Goal: Task Accomplishment & Management: Manage account settings

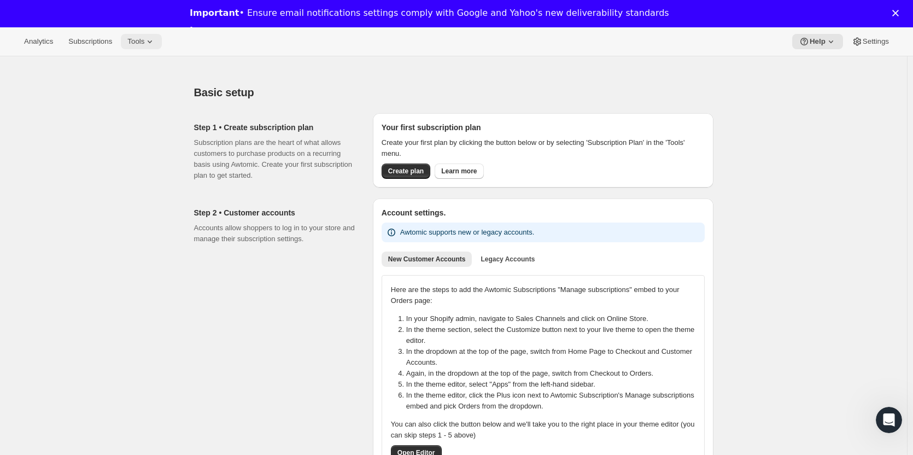
click at [144, 39] on icon at bounding box center [149, 41] width 11 height 11
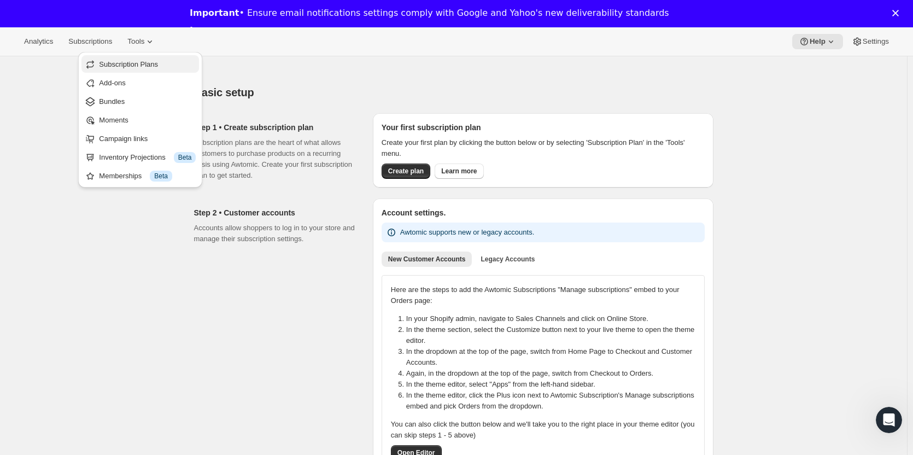
click at [154, 63] on span "Subscription Plans" at bounding box center [128, 64] width 59 height 8
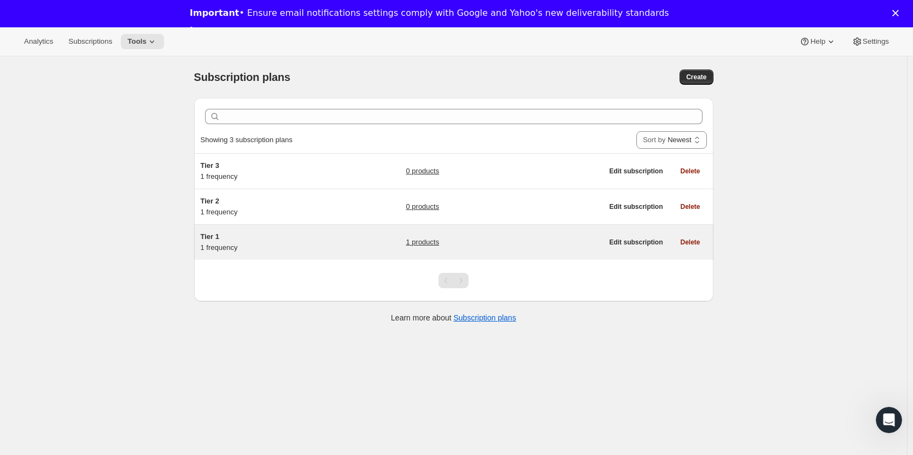
click at [222, 251] on div "Tier 1 1 frequency" at bounding box center [269, 242] width 137 height 22
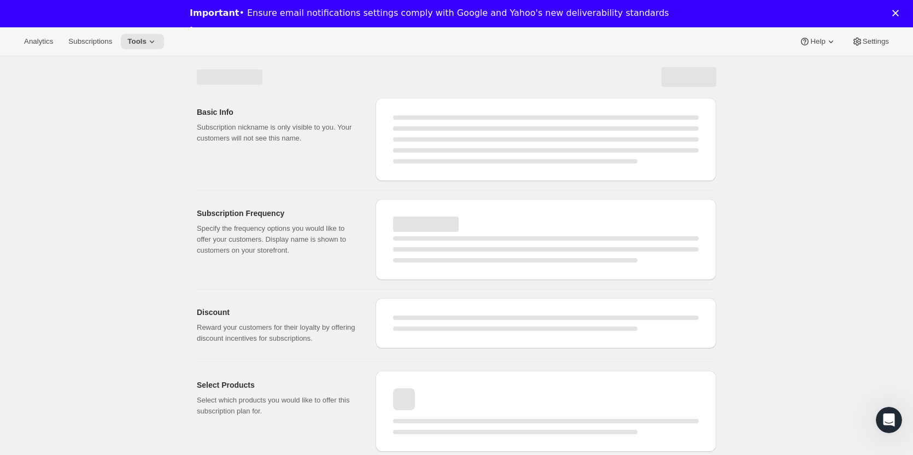
select select "WEEK"
select select "MONTH"
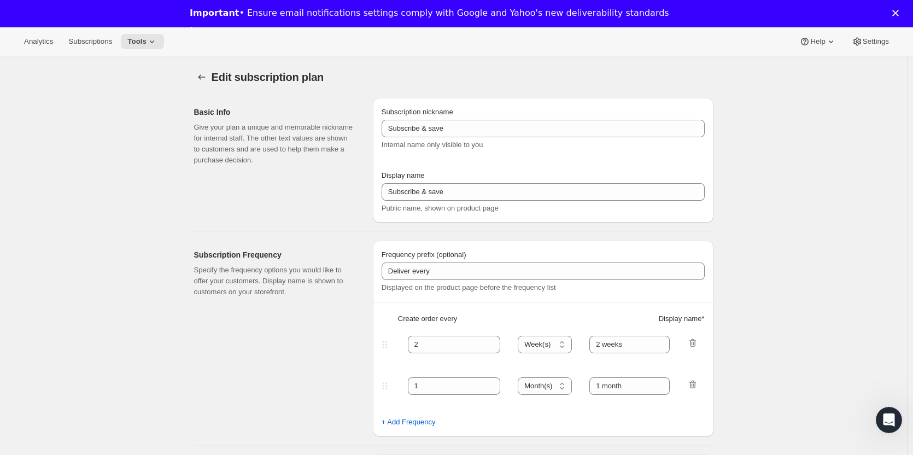
type input "Tier 1"
type input "Tier 1 - Bi-Monthly"
select select "MONTH"
type input "Bi-Monthly"
checkbox input "true"
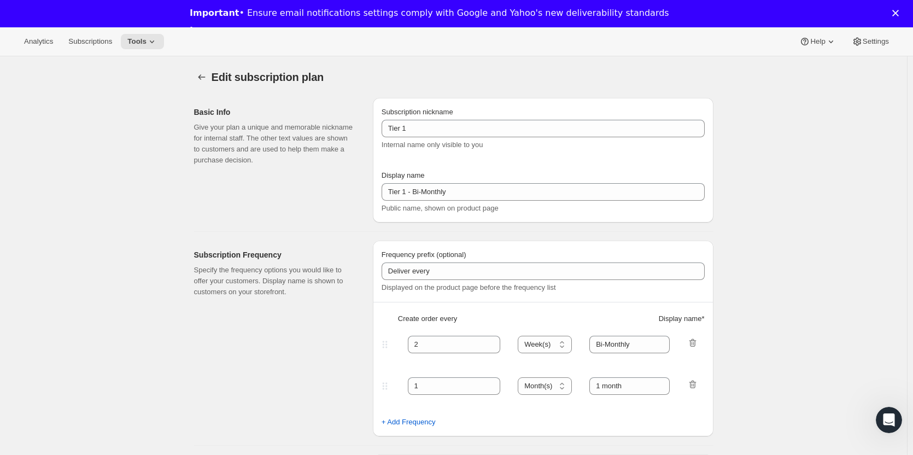
select select "YEARDAY"
select select "15"
select select "3"
select select "15"
select select "5"
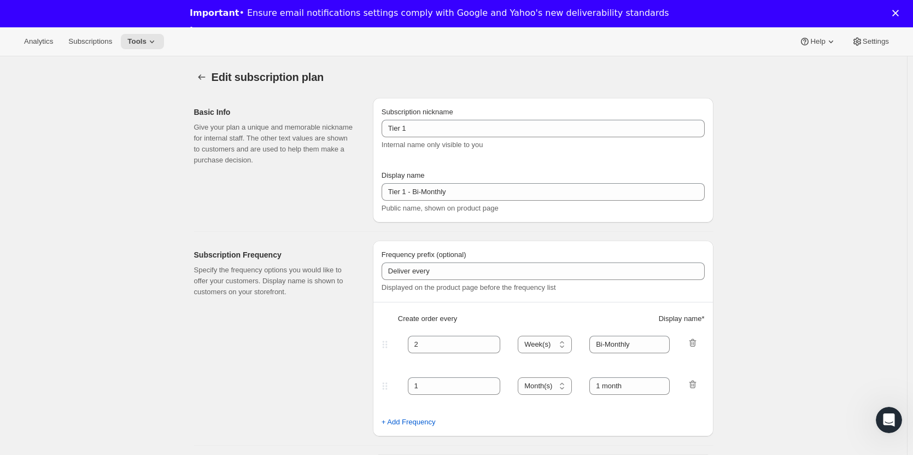
select select "15"
select select "7"
select select "15"
select select "9"
select select "15"
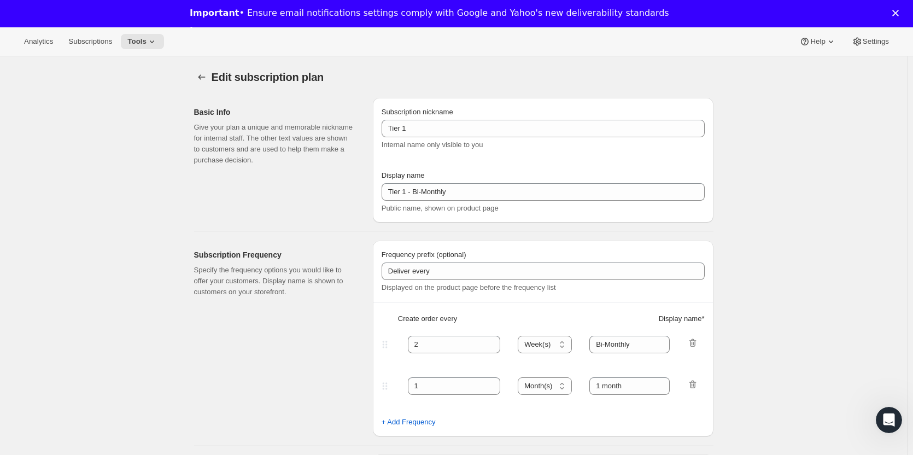
select select "11"
select select "15"
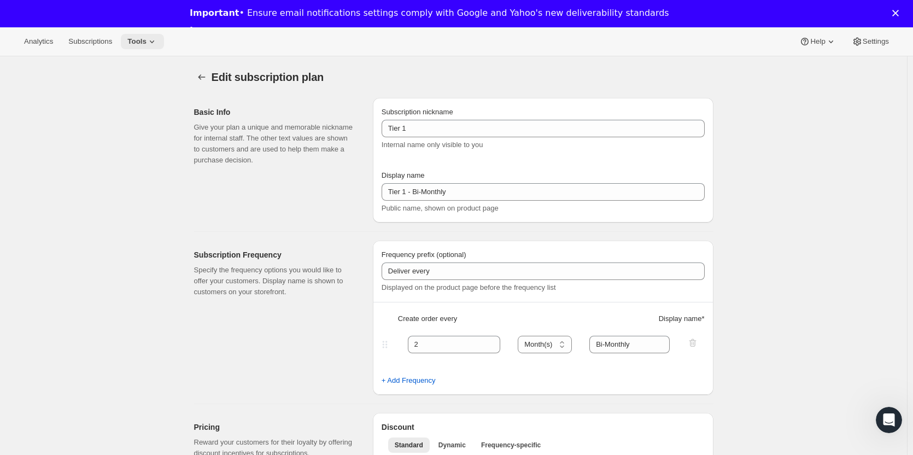
click at [146, 40] on icon at bounding box center [151, 41] width 11 height 11
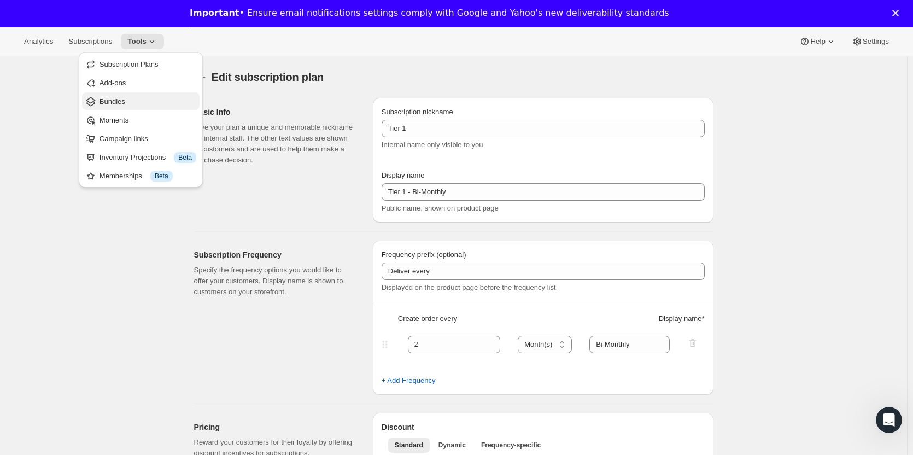
click at [127, 98] on span "Bundles" at bounding box center [147, 101] width 97 height 11
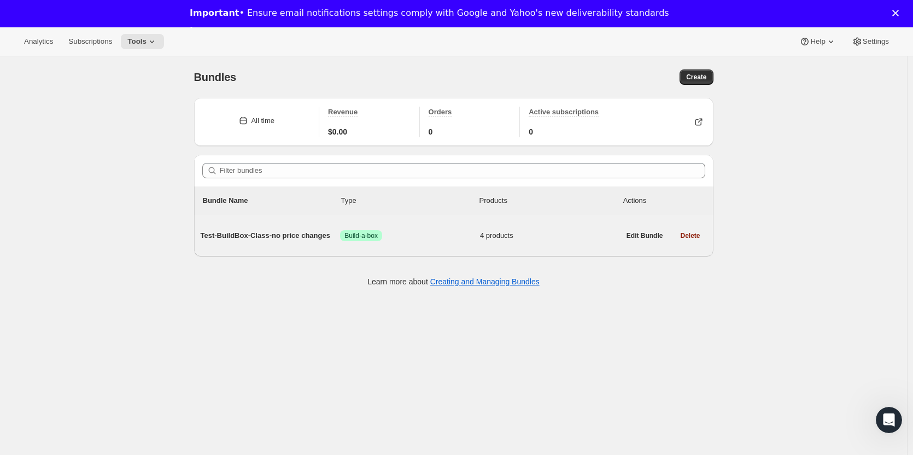
click at [285, 237] on span "Test-BuildBox-Class-no price changes" at bounding box center [271, 235] width 140 height 11
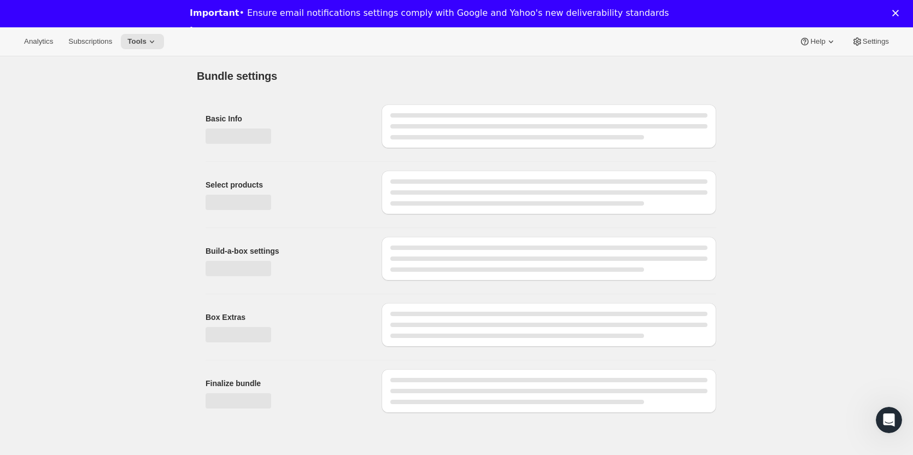
type input "Test-BuildBox-Class-no price changes"
radio input "true"
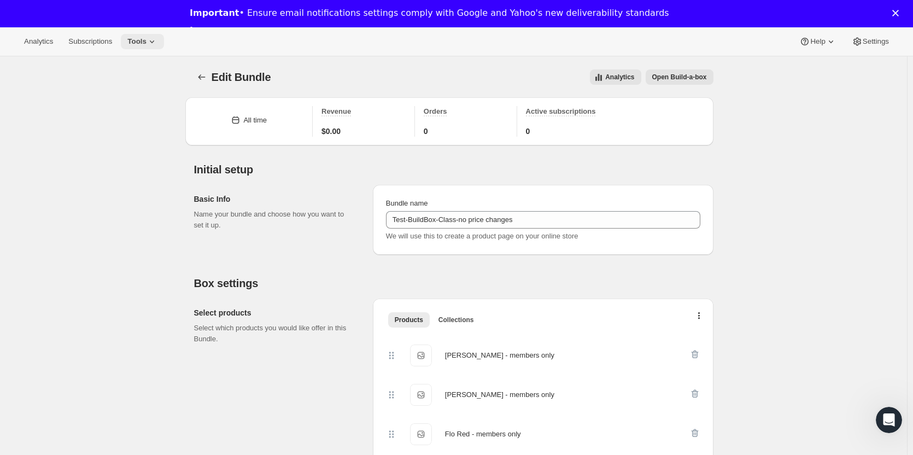
click at [137, 39] on span "Tools" at bounding box center [136, 41] width 19 height 9
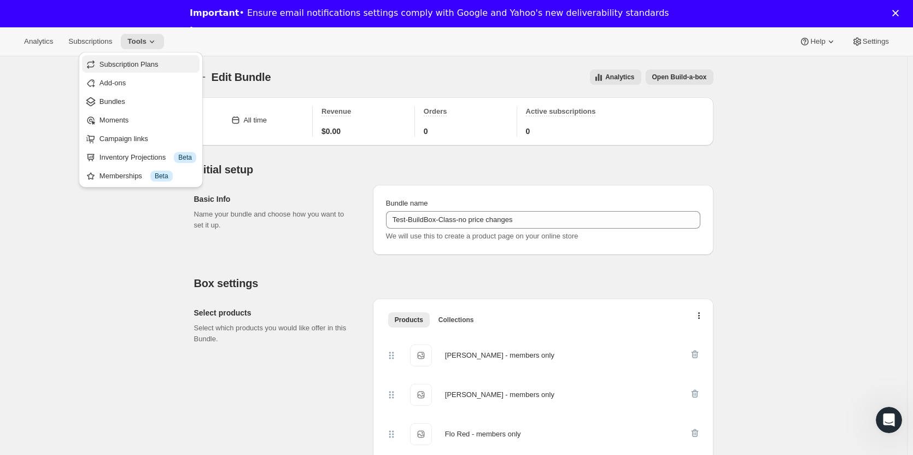
click at [126, 62] on span "Subscription Plans" at bounding box center [128, 64] width 59 height 8
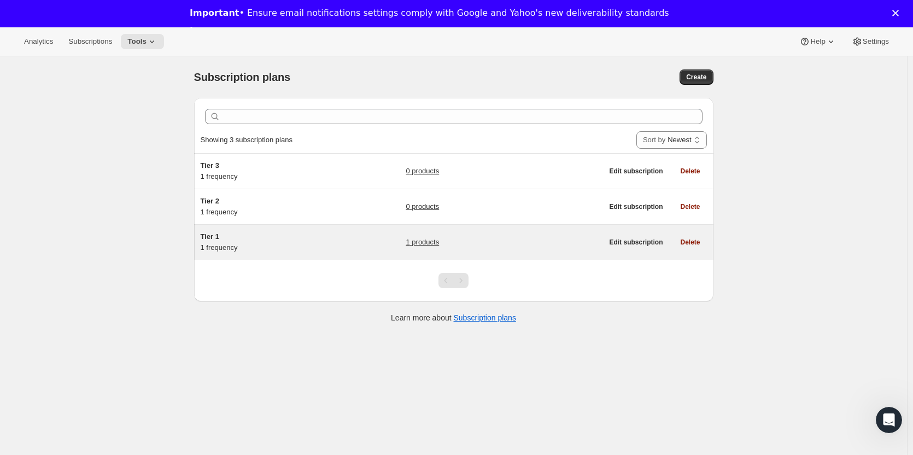
click at [426, 245] on link "1 products" at bounding box center [422, 242] width 33 height 11
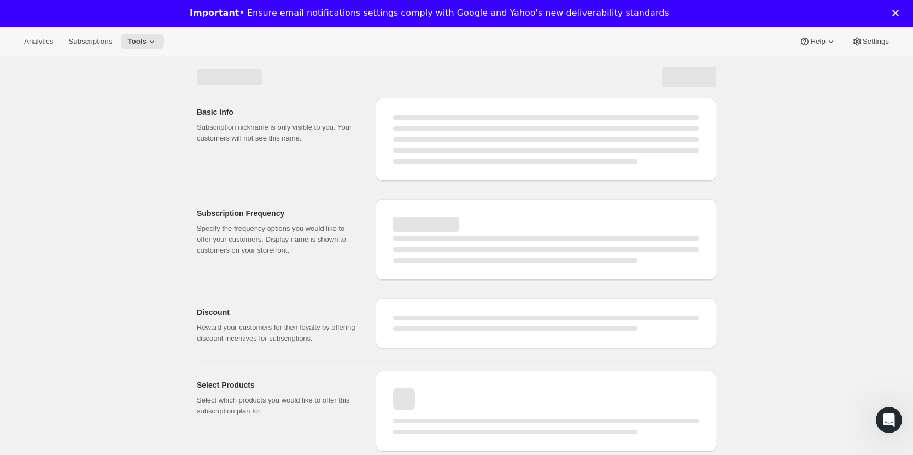
select select "WEEK"
select select "MONTH"
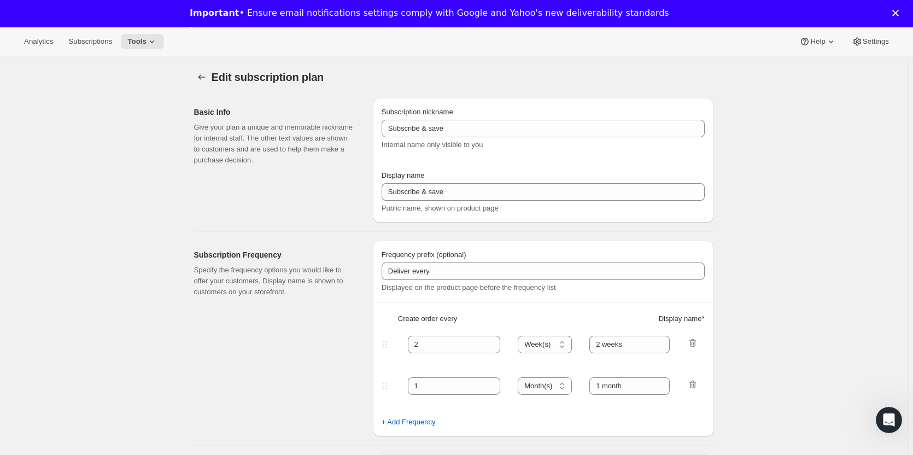
type input "Tier 1"
type input "Tier 1 - Bi-Monthly"
select select "MONTH"
type input "Bi-Monthly"
checkbox input "true"
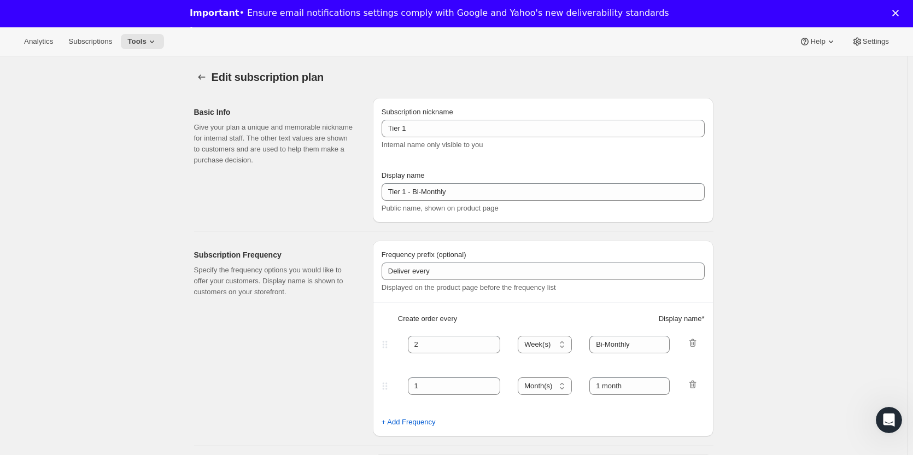
select select "YEARDAY"
select select "15"
select select "3"
select select "15"
select select "5"
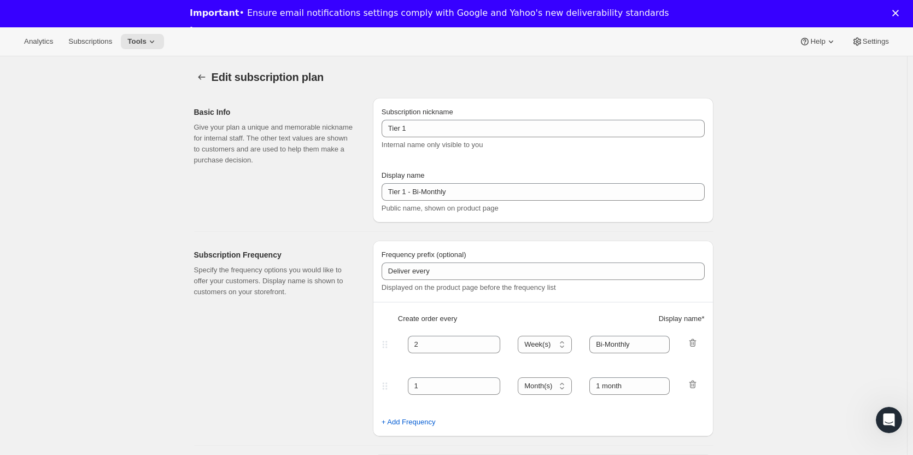
select select "15"
select select "7"
select select "15"
select select "9"
select select "15"
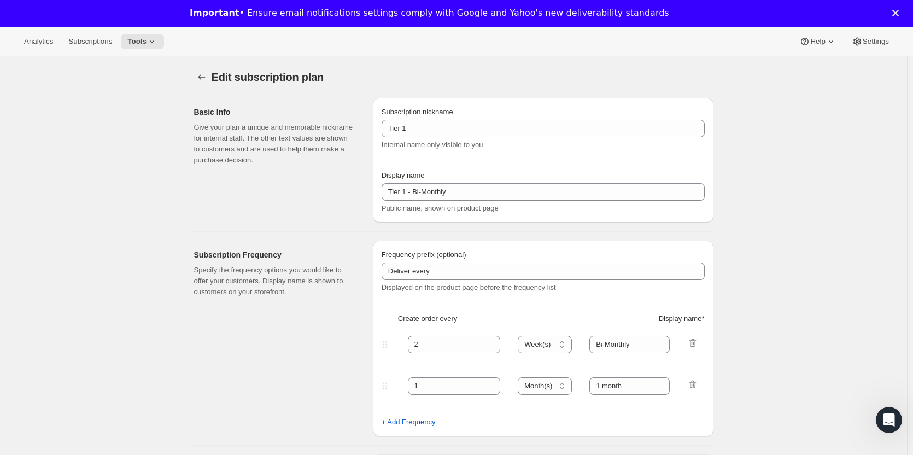
select select "11"
select select "15"
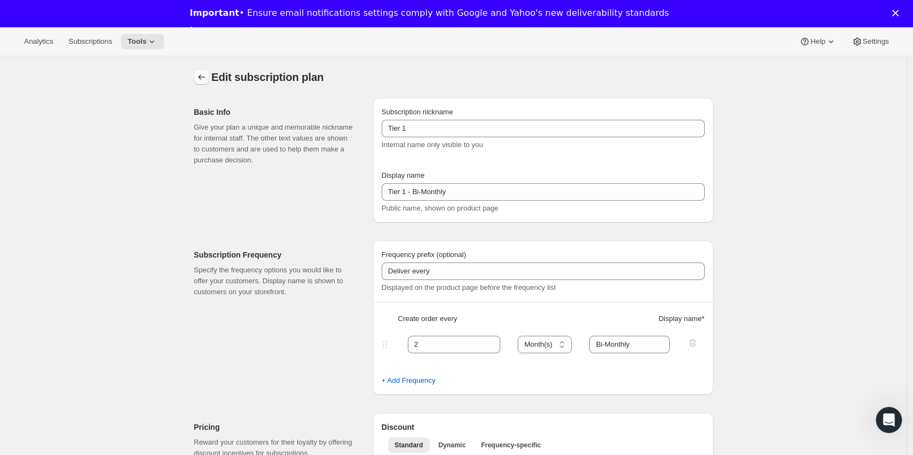
click at [205, 77] on icon "Subscription plans" at bounding box center [201, 77] width 11 height 11
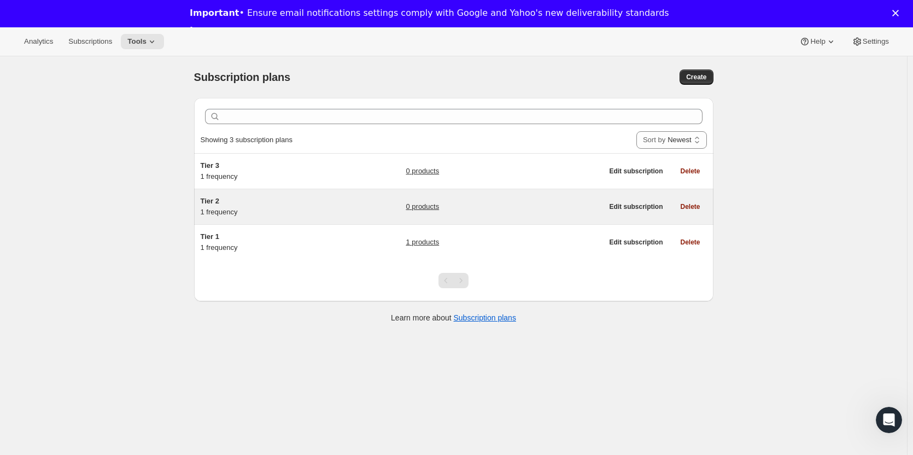
click at [223, 207] on div "Tier 2 1 frequency" at bounding box center [269, 207] width 137 height 22
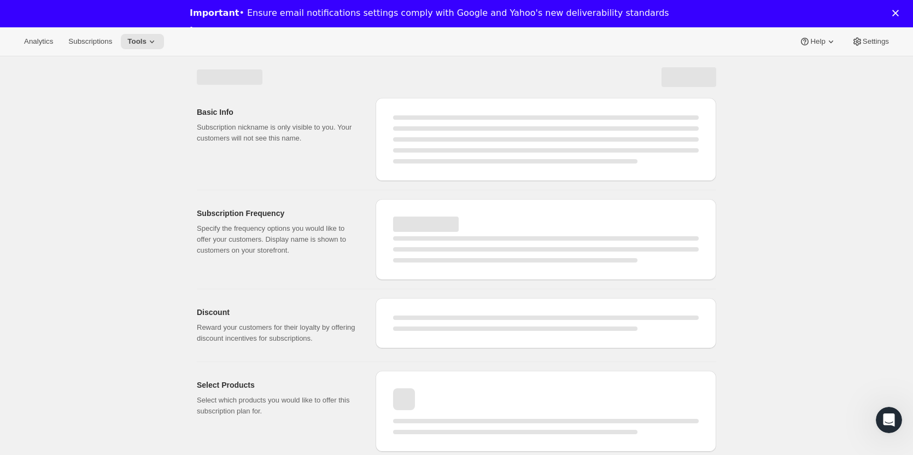
select select "WEEK"
select select "MONTH"
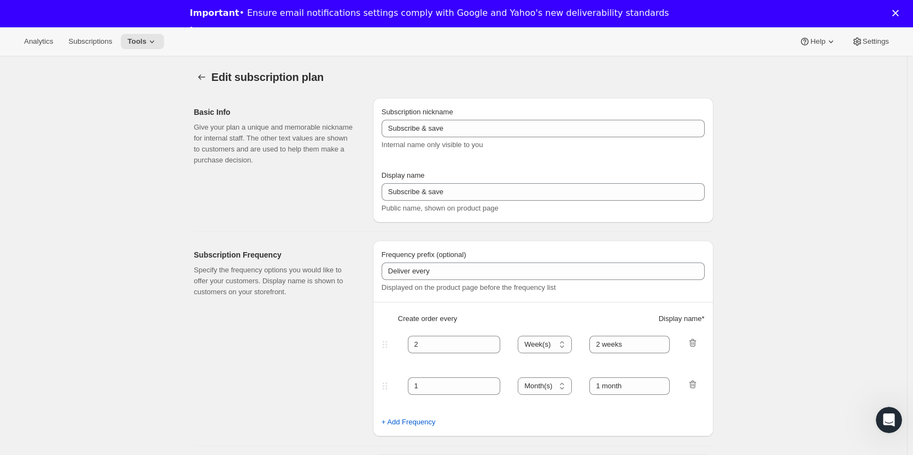
type input "Tier 2"
type input "Tier 2 - Quarterly (4 btls each shipment)"
type input "3"
select select "MONTH"
type input "Quarterly"
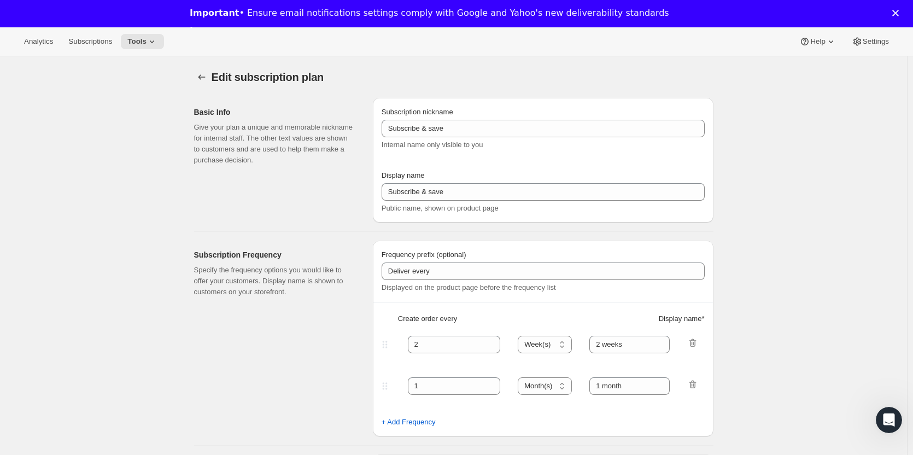
checkbox input "true"
select select "YEARDAY"
select select "15"
select select "4"
select select "15"
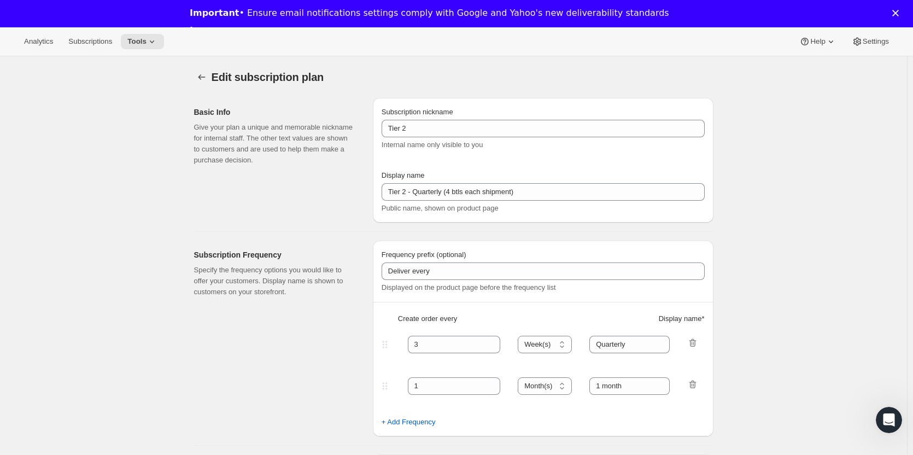
select select "7"
select select "15"
select select "10"
select select "15"
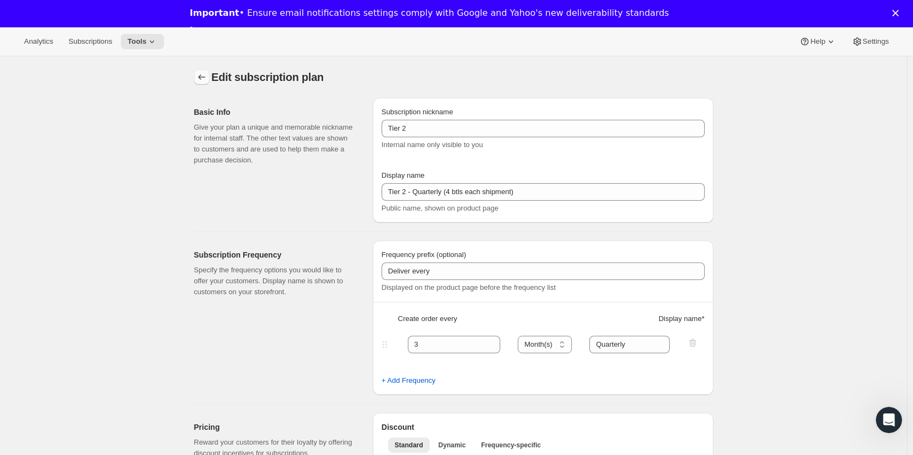
click at [203, 75] on icon "Subscription plans" at bounding box center [201, 77] width 11 height 11
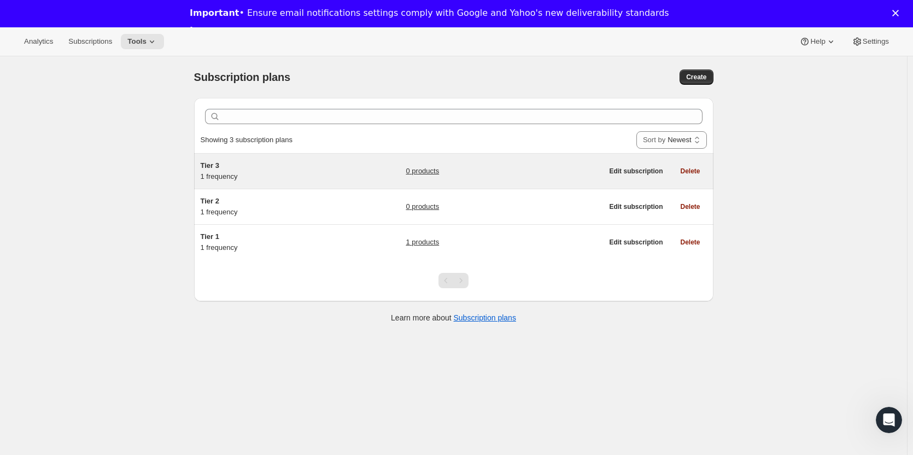
click at [219, 173] on div "Tier 3 1 frequency" at bounding box center [269, 171] width 137 height 22
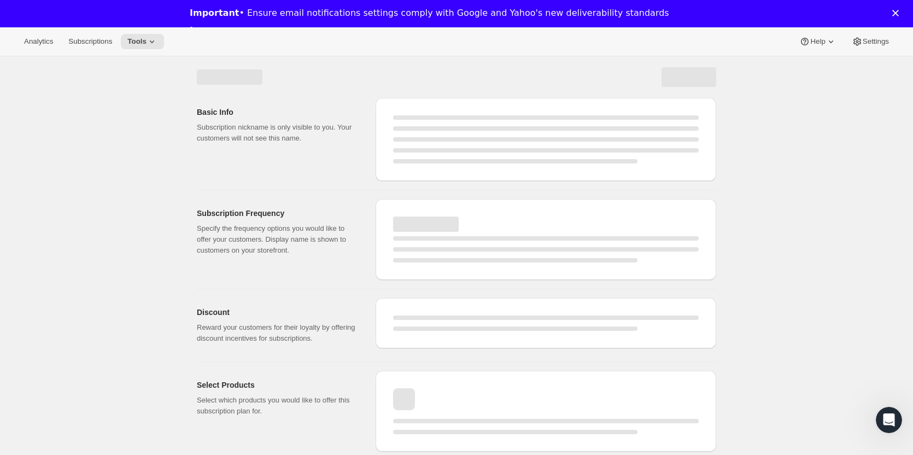
select select "WEEK"
select select "MONTH"
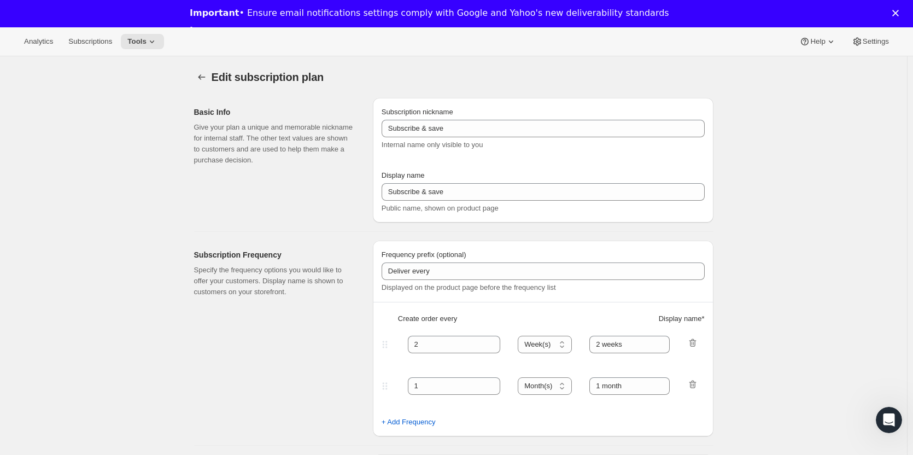
type input "Tier 3"
type input "Tier 3 - Quarterly (6 btls each shipment)"
type input "3"
select select "MONTH"
type input "Quarterly"
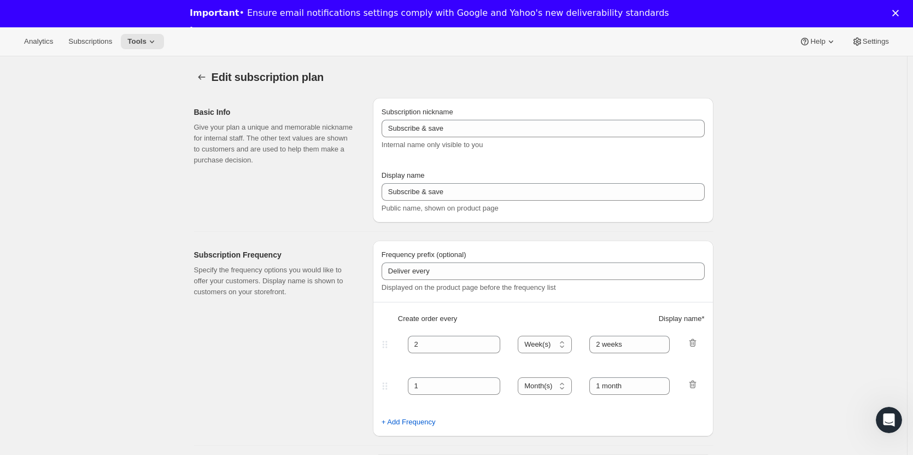
checkbox input "true"
select select "YEARDAY"
select select "15"
select select "4"
select select "15"
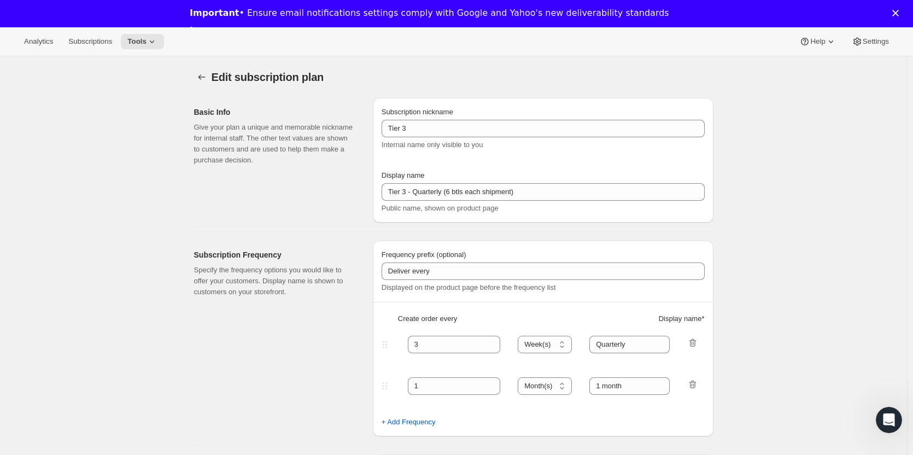
select select "7"
select select "15"
select select "10"
select select "15"
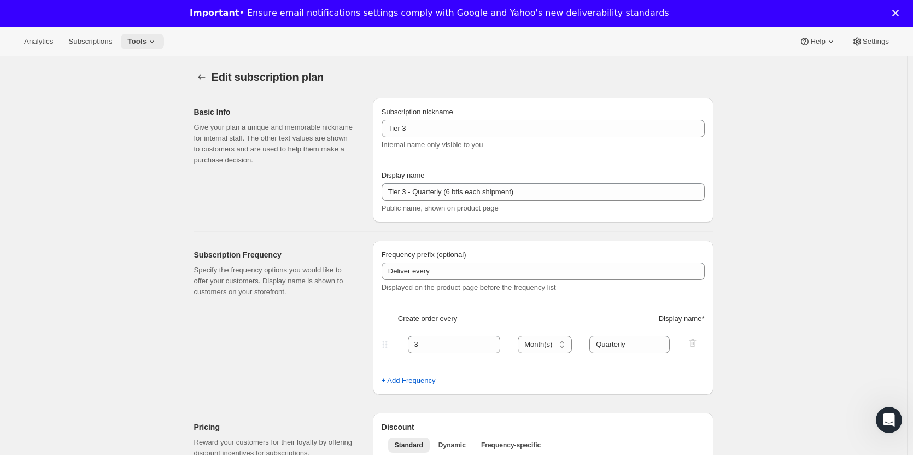
click at [149, 39] on icon at bounding box center [151, 41] width 11 height 11
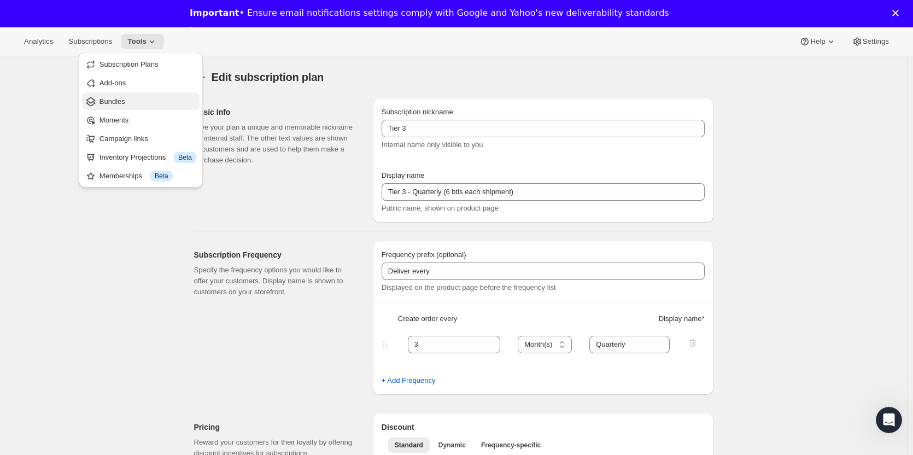
click at [127, 99] on span "Bundles" at bounding box center [147, 101] width 97 height 11
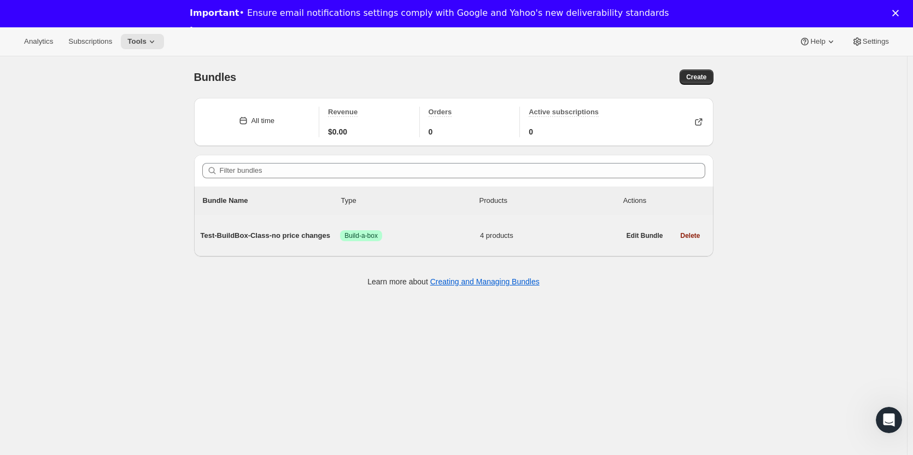
click at [232, 237] on span "Test-BuildBox-Class-no price changes" at bounding box center [271, 235] width 140 height 11
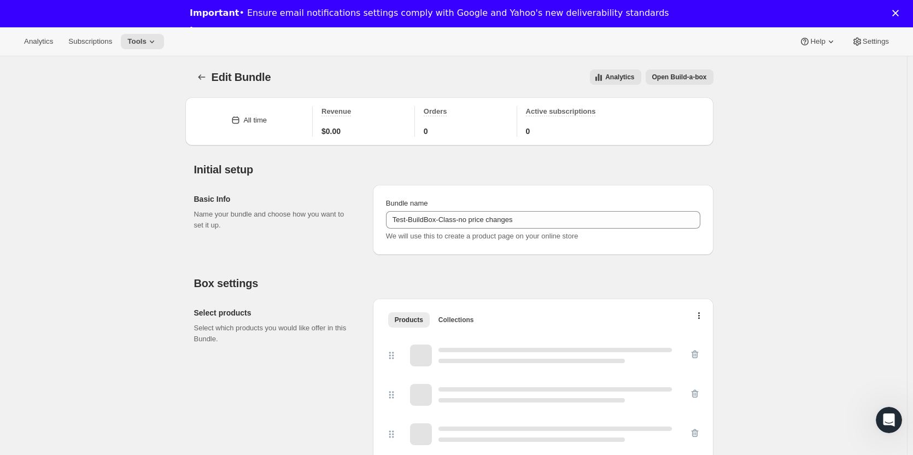
type input "Test-BuildBox-Class-no price changes"
radio input "true"
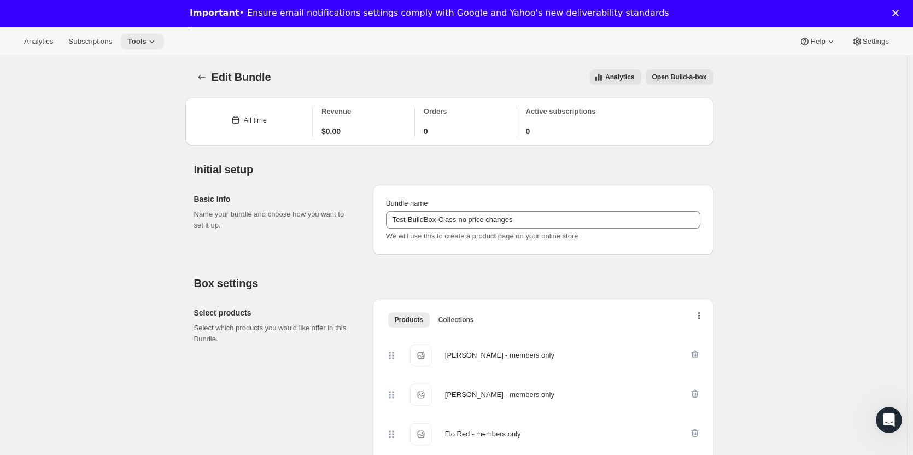
click at [154, 40] on button "Tools" at bounding box center [142, 41] width 43 height 15
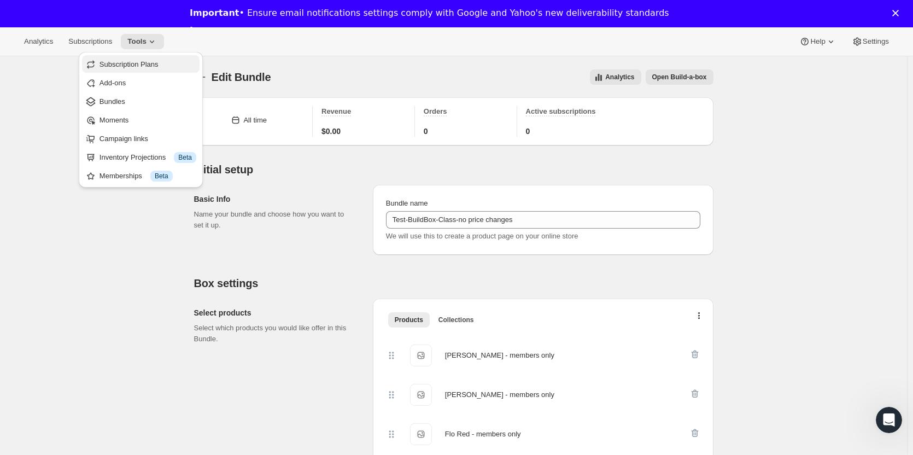
click at [146, 64] on span "Subscription Plans" at bounding box center [128, 64] width 59 height 8
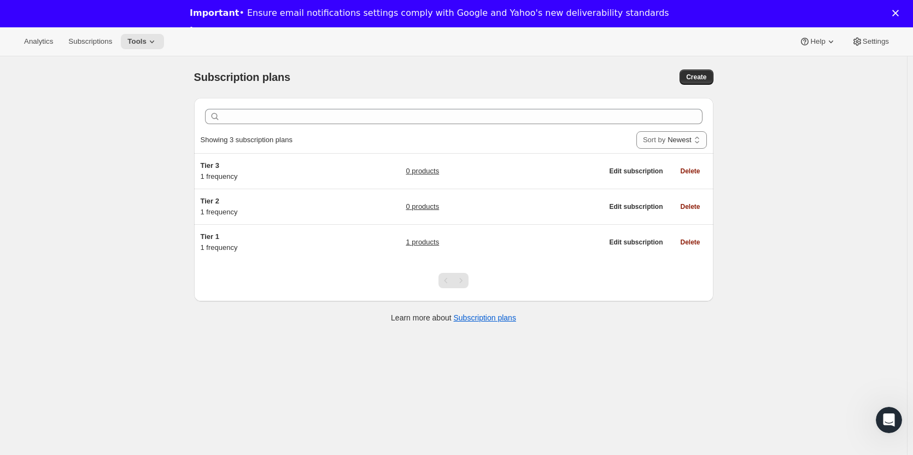
click at [118, 122] on div "Subscription plans. This page is ready Subscription plans Create Clear Showing …" at bounding box center [453, 283] width 907 height 455
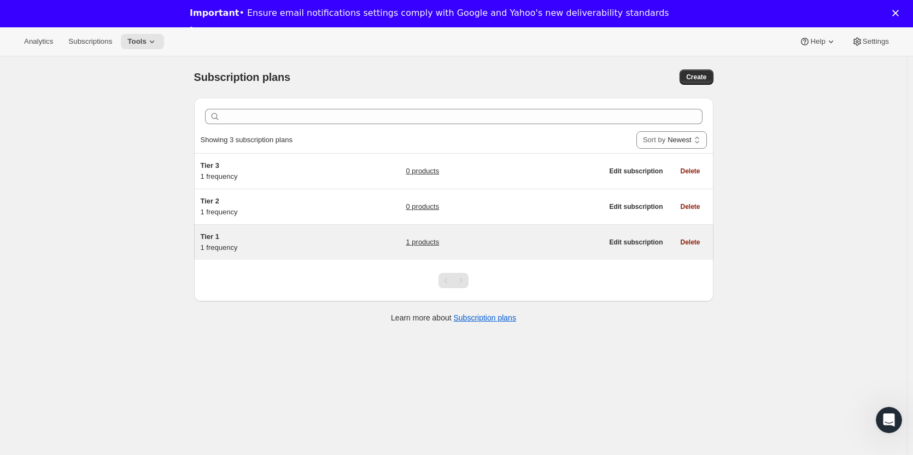
click at [355, 242] on div "Tier 1 1 frequency 1 products" at bounding box center [402, 242] width 402 height 22
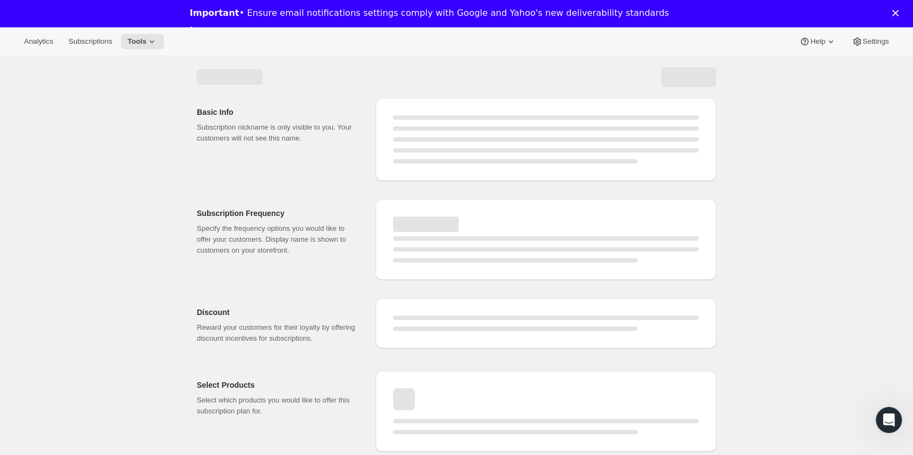
select select "WEEK"
select select "MONTH"
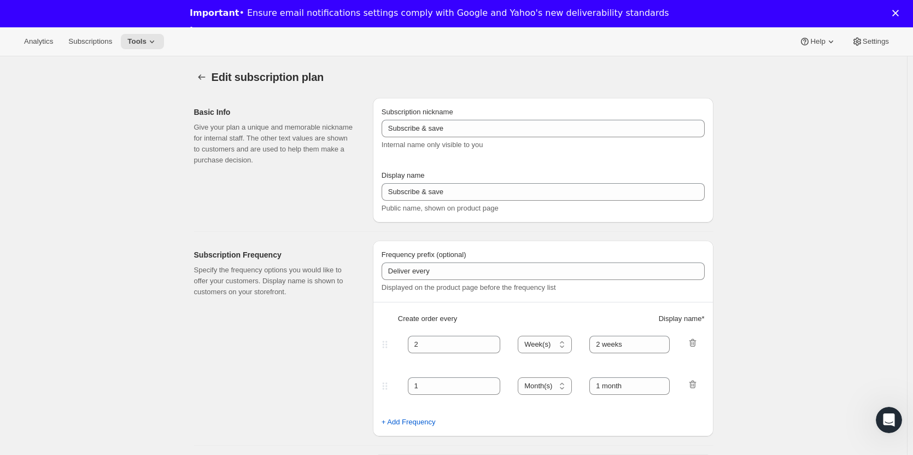
type input "Tier 1"
type input "Tier 1 - Bi-Monthly"
select select "MONTH"
type input "Bi-Monthly"
checkbox input "true"
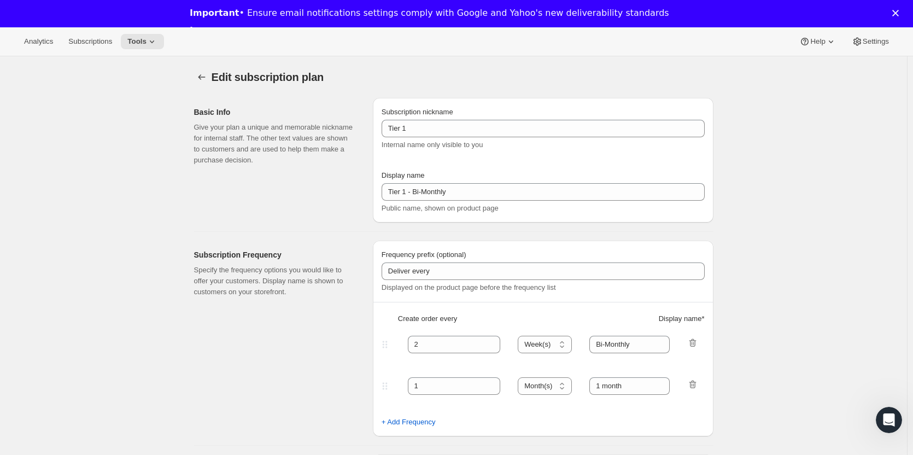
select select "YEARDAY"
select select "15"
select select "3"
select select "15"
select select "5"
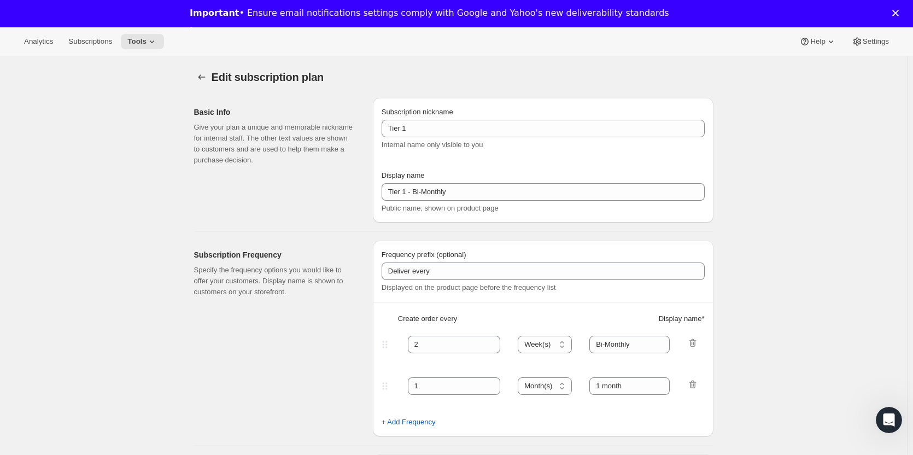
select select "15"
select select "7"
select select "15"
select select "9"
select select "15"
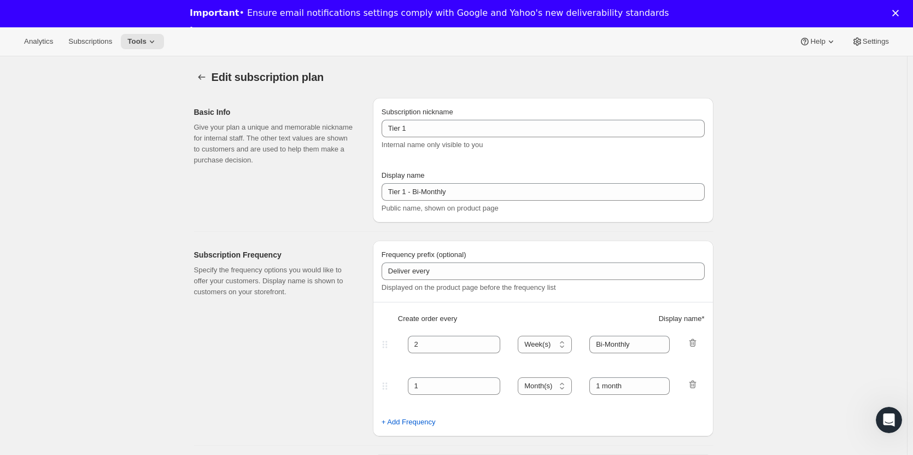
select select "11"
select select "15"
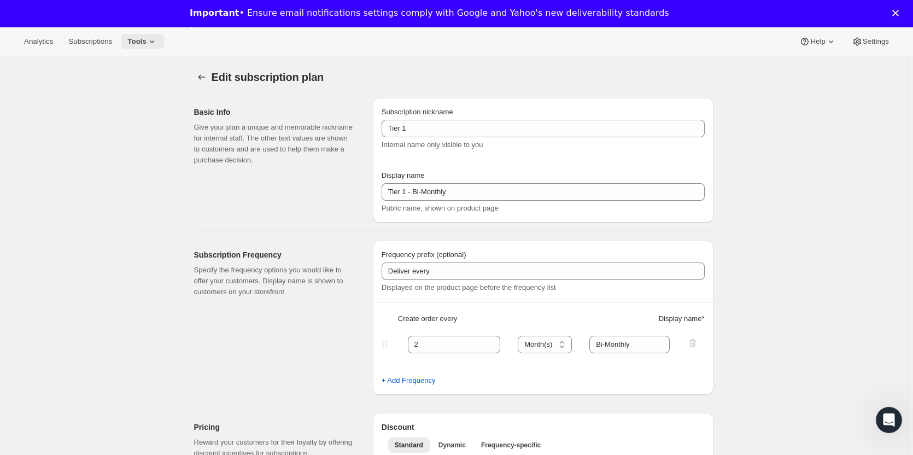
click at [153, 38] on icon at bounding box center [151, 41] width 11 height 11
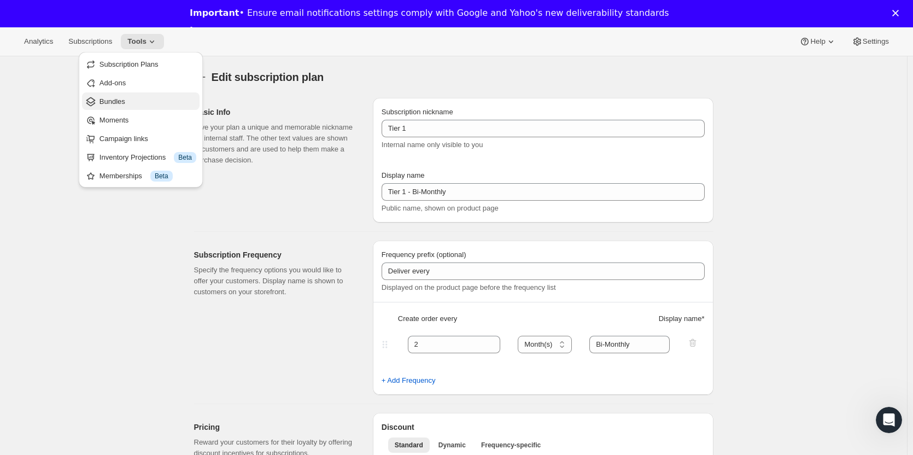
click at [133, 103] on span "Bundles" at bounding box center [147, 101] width 97 height 11
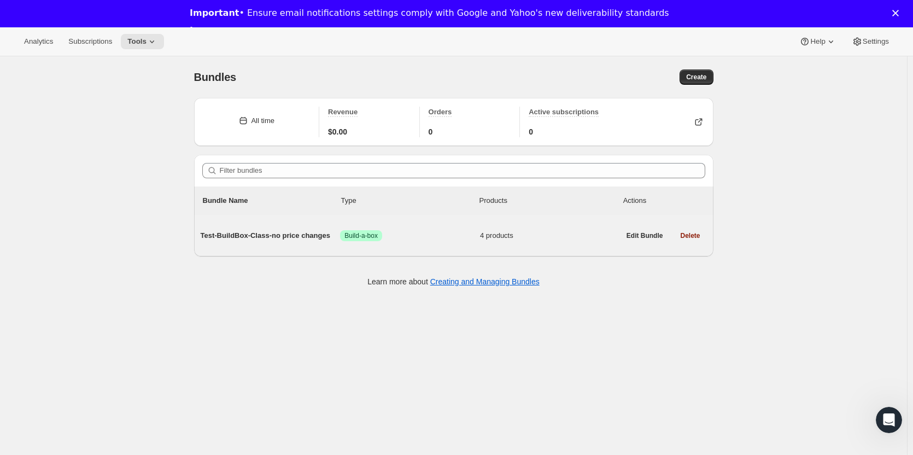
click at [275, 235] on span "Test-BuildBox-Class-no price changes" at bounding box center [271, 235] width 140 height 11
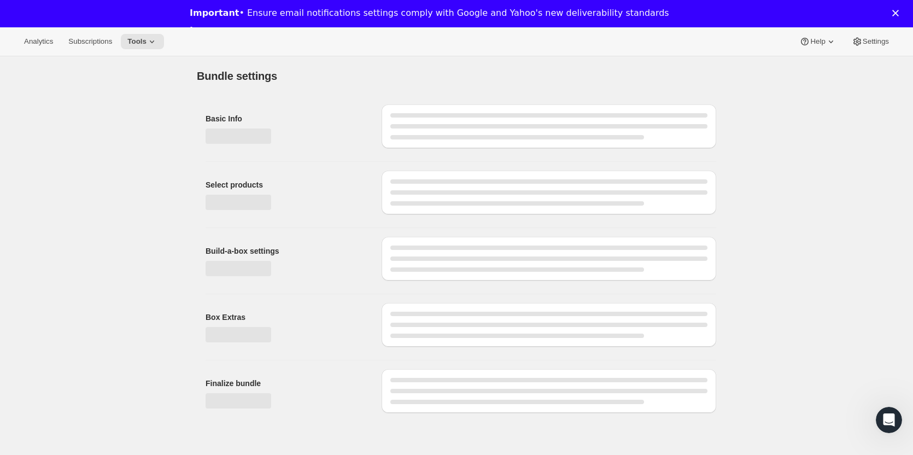
type input "Test-BuildBox-Class-no price changes"
radio input "true"
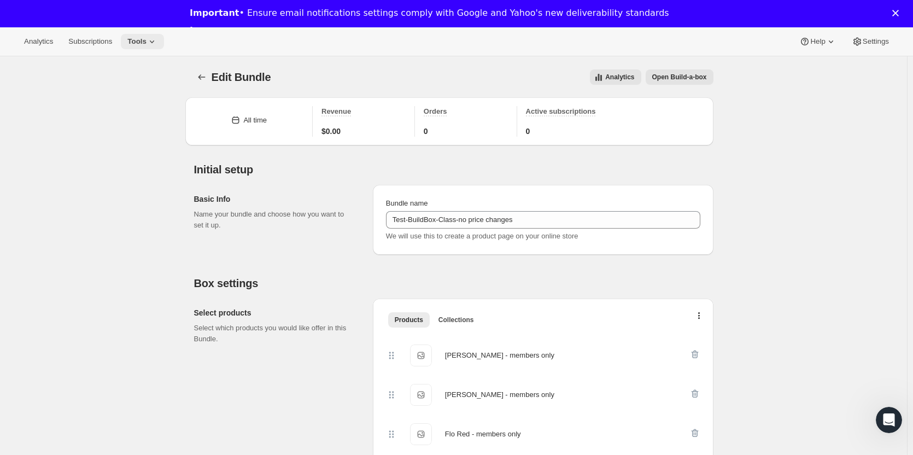
click at [142, 43] on span "Tools" at bounding box center [136, 41] width 19 height 9
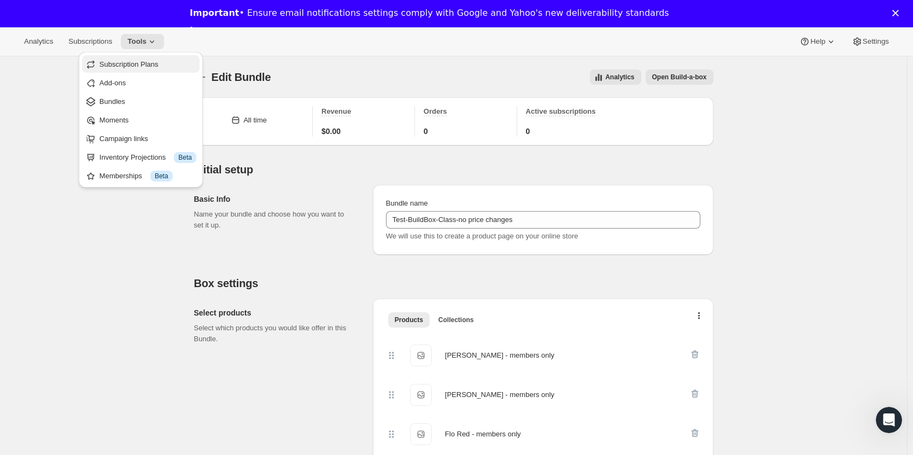
click at [136, 61] on span "Subscription Plans" at bounding box center [128, 64] width 59 height 8
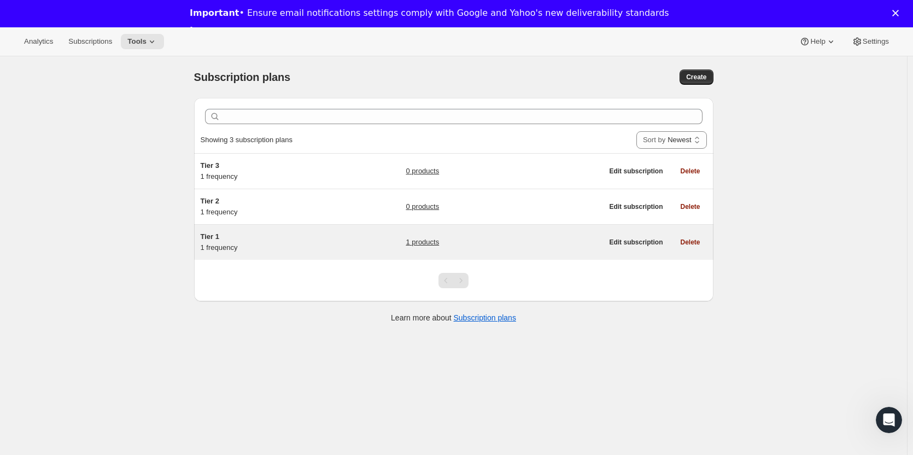
click at [213, 239] on span "Tier 1" at bounding box center [210, 236] width 19 height 8
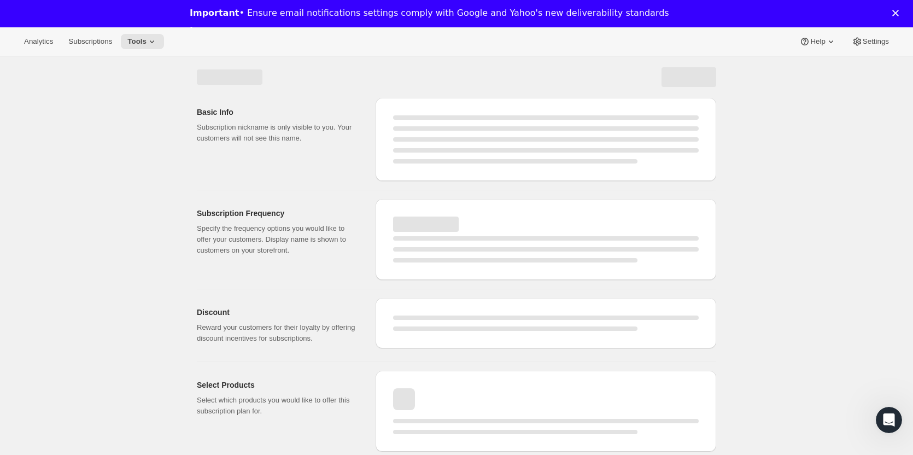
select select "WEEK"
select select "MONTH"
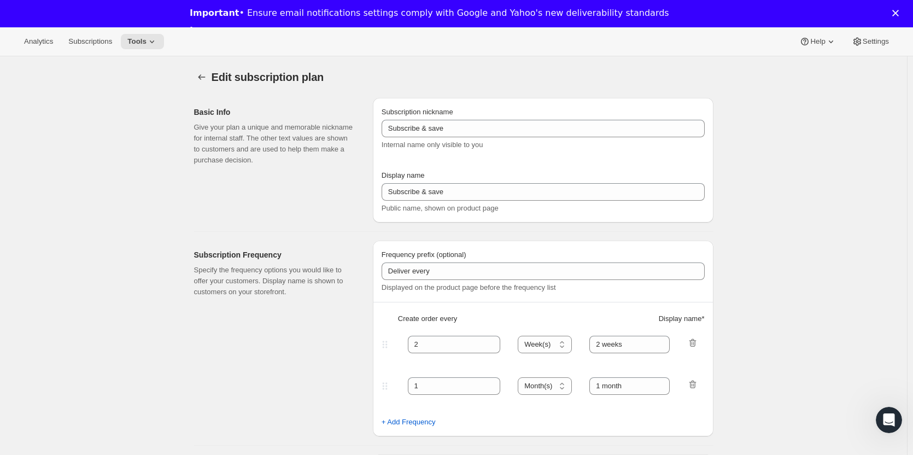
type input "Tier 1"
type input "Tier 1 - Bi-Monthly"
select select "MONTH"
type input "Bi-Monthly"
checkbox input "true"
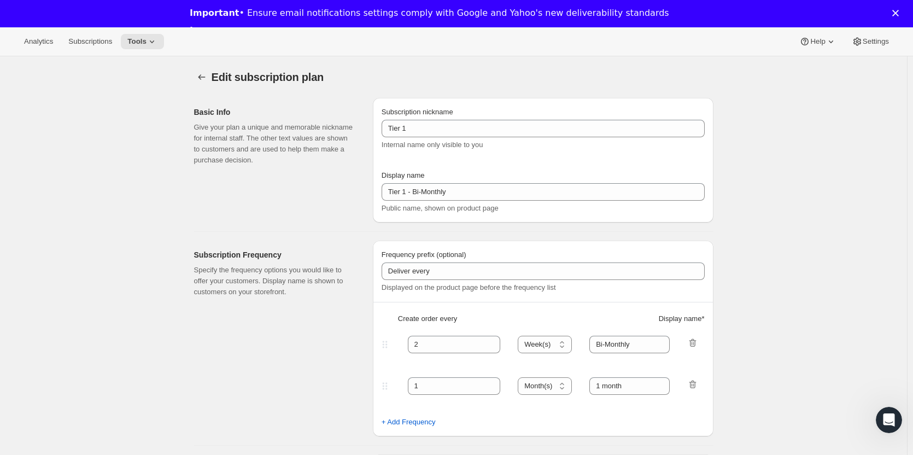
select select "YEARDAY"
select select "15"
select select "3"
select select "15"
select select "5"
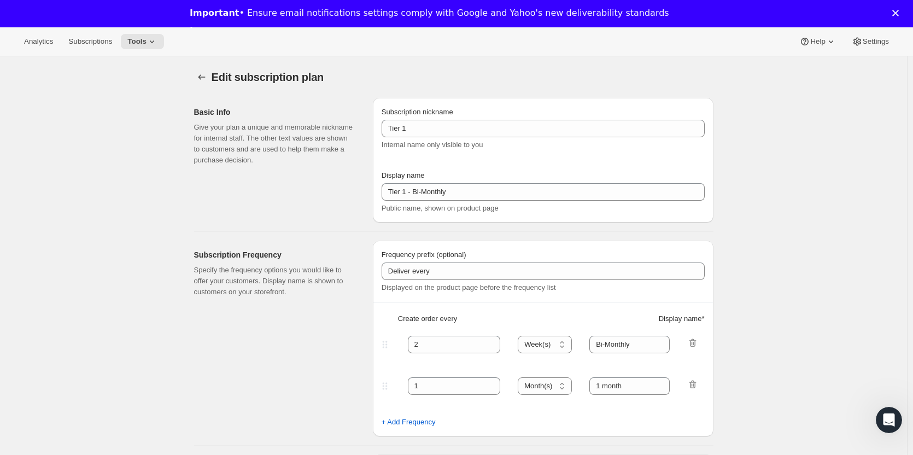
select select "15"
select select "7"
select select "15"
select select "9"
select select "15"
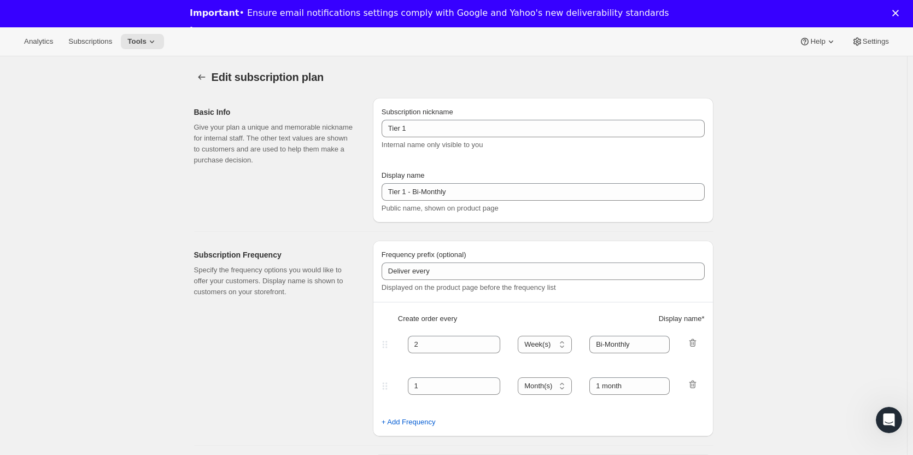
select select "11"
select select "15"
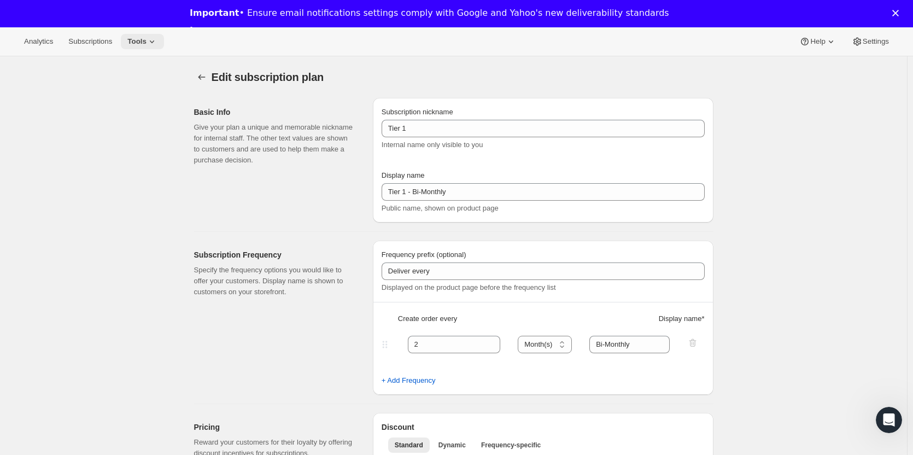
click at [152, 36] on button "Tools" at bounding box center [142, 41] width 43 height 15
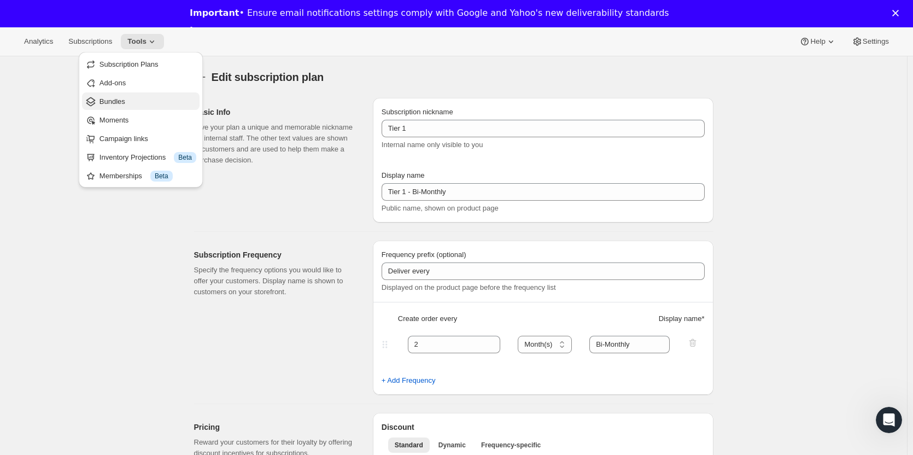
click at [122, 99] on span "Bundles" at bounding box center [112, 101] width 26 height 8
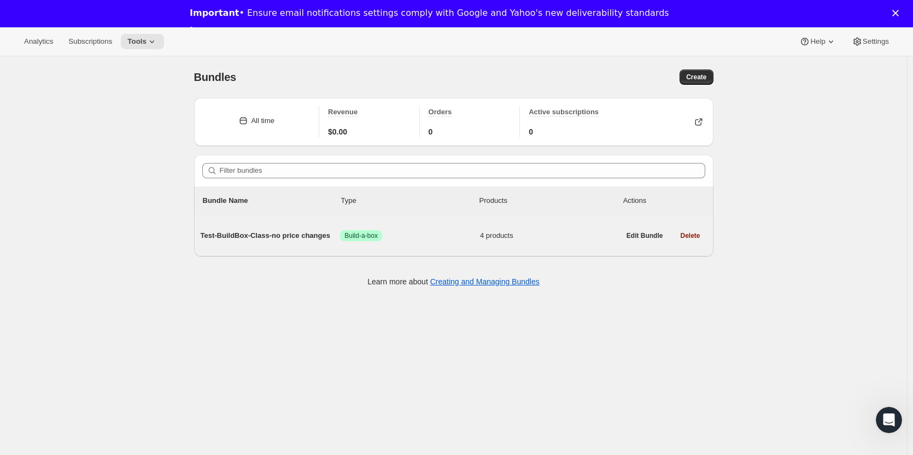
click at [327, 234] on span "Test-BuildBox-Class-no price changes" at bounding box center [271, 235] width 140 height 11
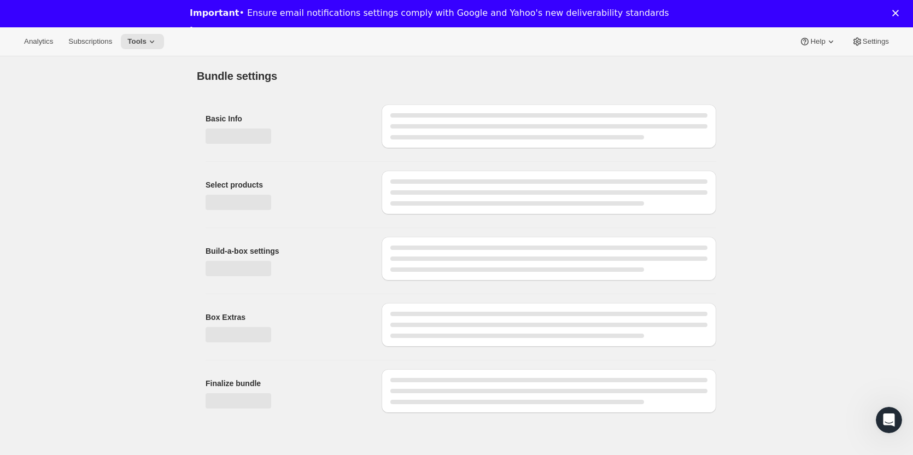
type input "Test-BuildBox-Class-no price changes"
radio input "true"
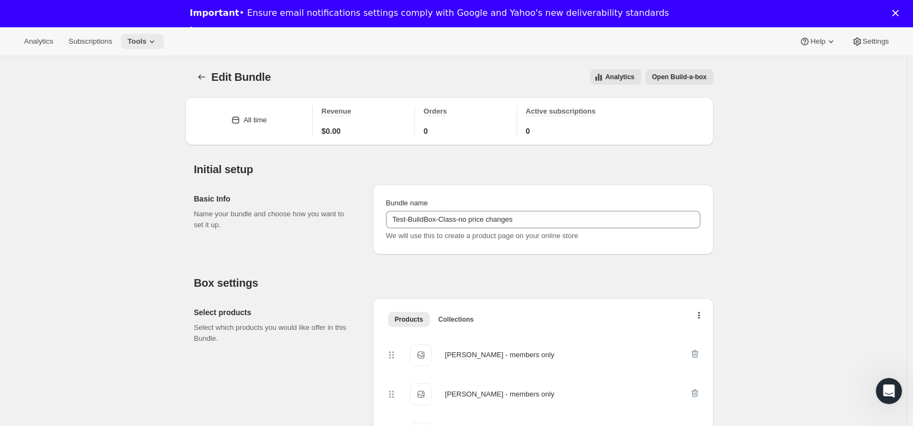
click at [149, 40] on icon at bounding box center [151, 41] width 11 height 11
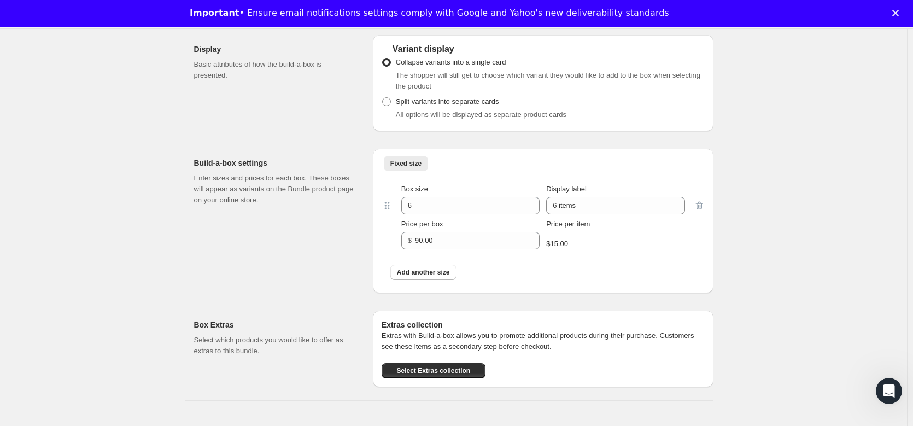
scroll to position [547, 0]
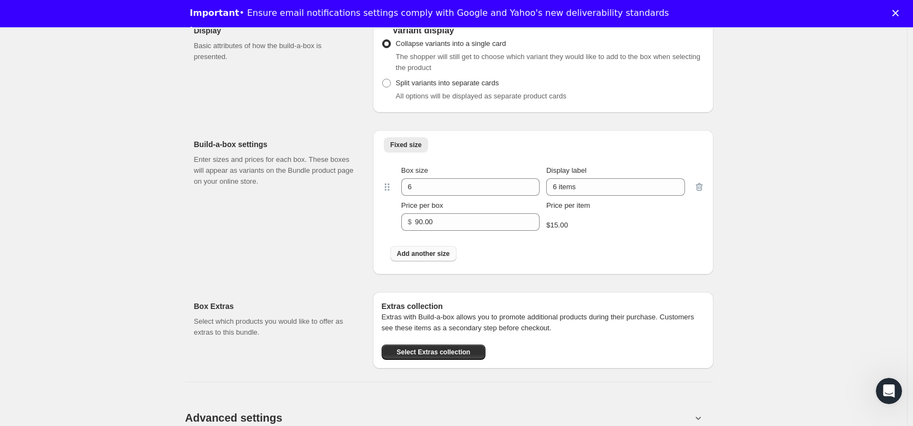
click at [434, 253] on span "Add another size" at bounding box center [423, 253] width 53 height 9
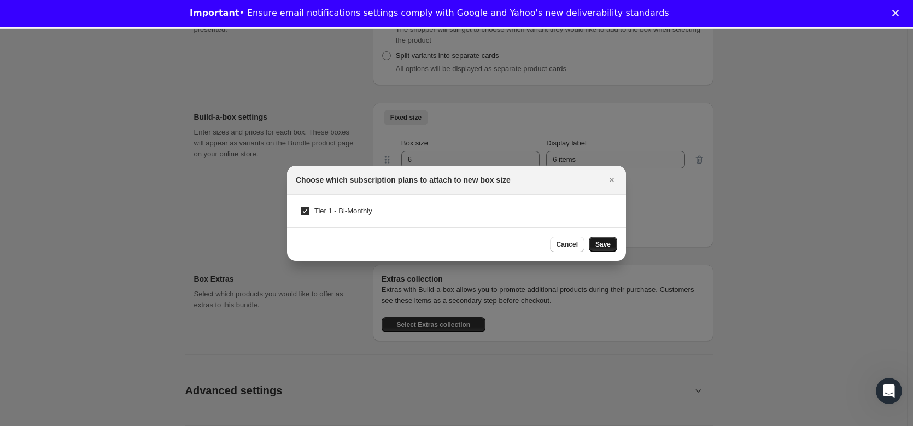
click at [609, 246] on span "Save" at bounding box center [602, 244] width 15 height 9
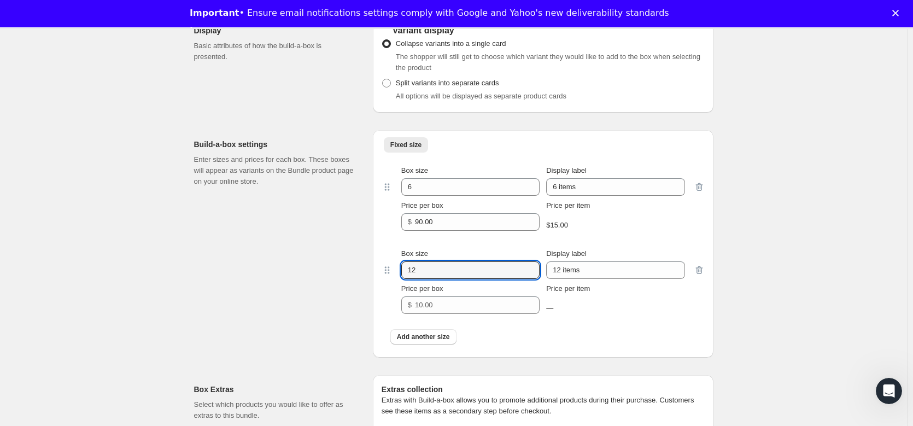
drag, startPoint x: 440, startPoint y: 274, endPoint x: 370, endPoint y: 273, distance: 70.0
click at [370, 273] on div "Build-a-box settings Enter sizes and prices for each box. These boxes will appe…" at bounding box center [453, 239] width 519 height 236
type input "6"
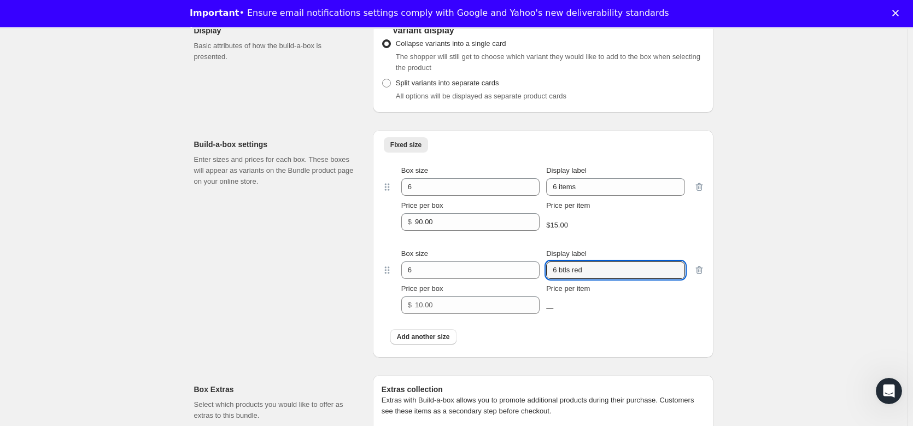
scroll to position [601, 0]
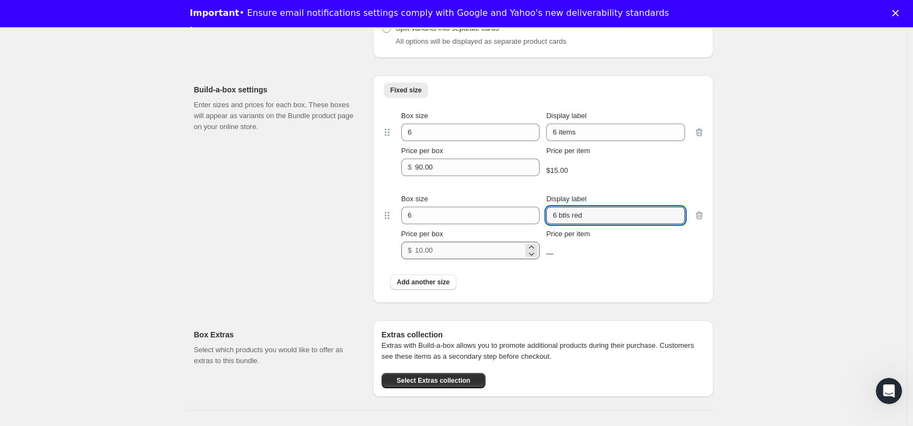
type input "6 btls red"
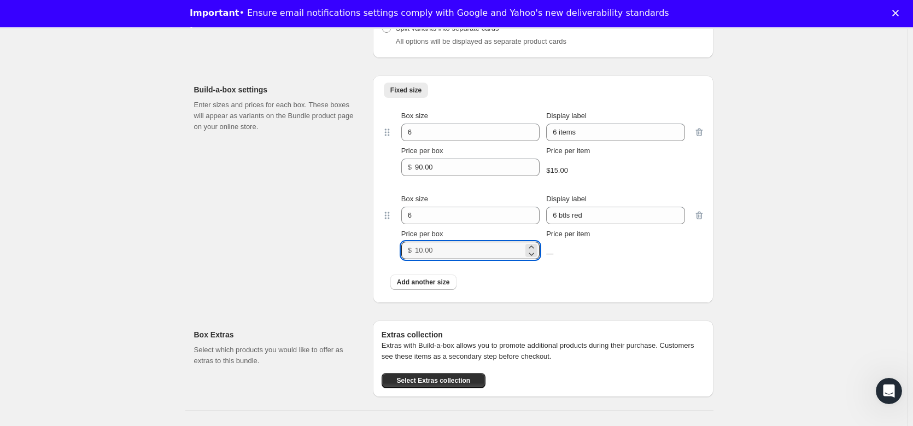
drag, startPoint x: 445, startPoint y: 251, endPoint x: 379, endPoint y: 250, distance: 66.7
click at [383, 250] on div "Fixed size More views Fixed size More views Box size 6 Display label 6 items Pr…" at bounding box center [543, 188] width 340 height 227
type input "90"
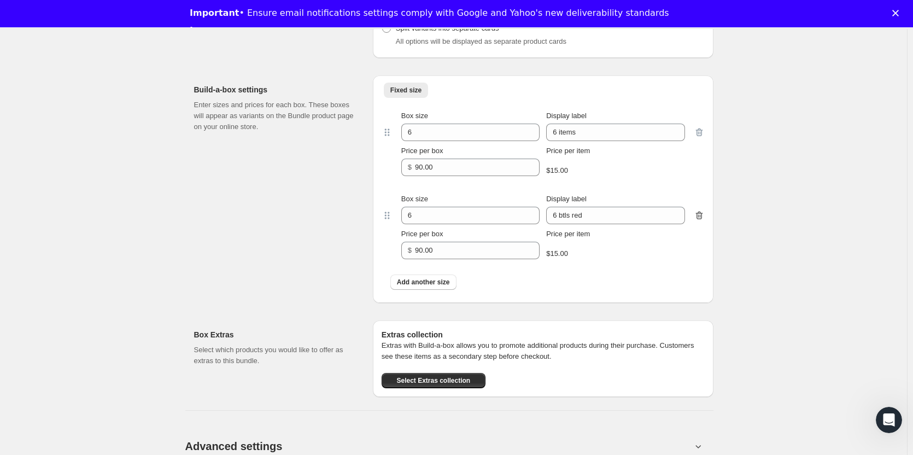
click at [702, 214] on icon "button" at bounding box center [699, 215] width 11 height 11
